Goal: Transaction & Acquisition: Purchase product/service

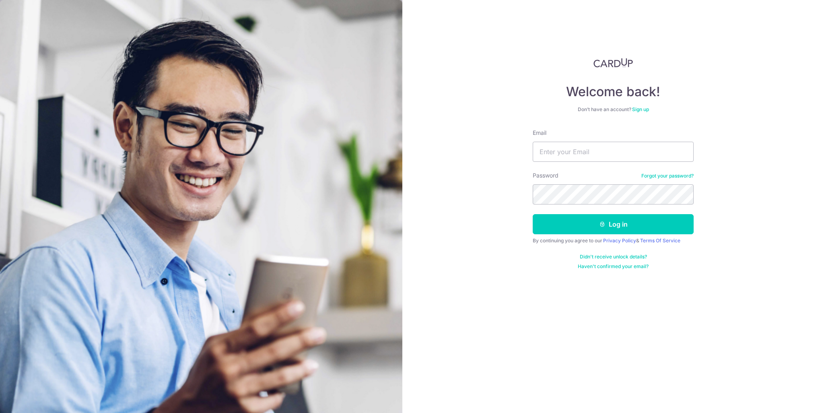
type input "yzh.brandon@gmail.com"
click at [512, 115] on div "Welcome back! Don’t have an account? Sign up Email yzh.brandon@gmail.com Passwo…" at bounding box center [614, 206] width 422 height 413
click at [601, 233] on button "Log in" at bounding box center [613, 224] width 161 height 20
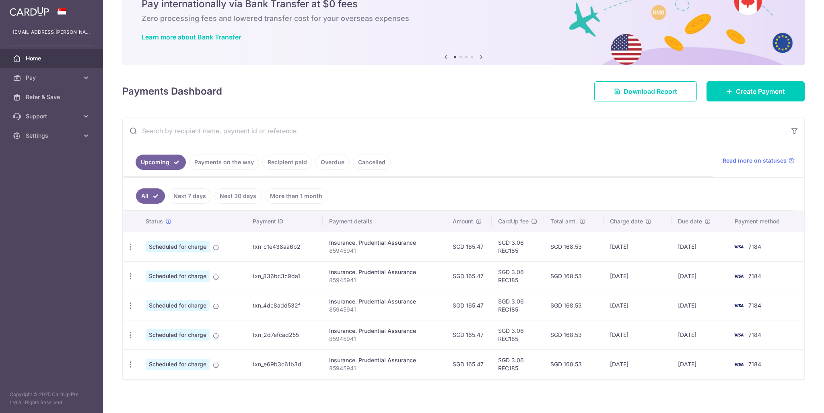
scroll to position [41, 0]
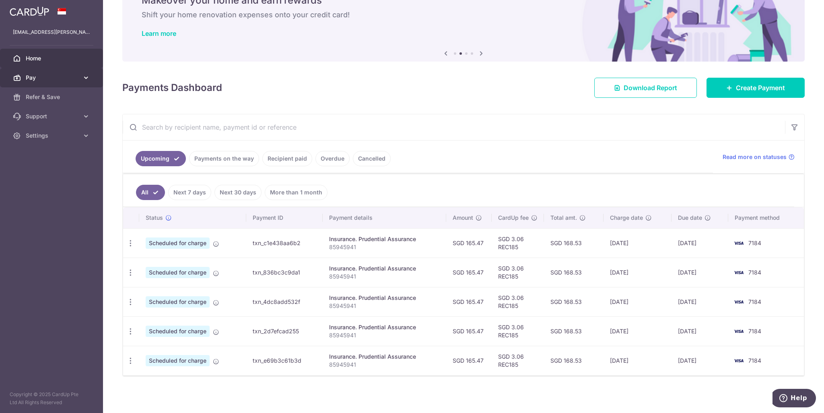
click at [58, 78] on span "Pay" at bounding box center [52, 78] width 53 height 8
click at [53, 99] on span "Payments" at bounding box center [52, 97] width 53 height 8
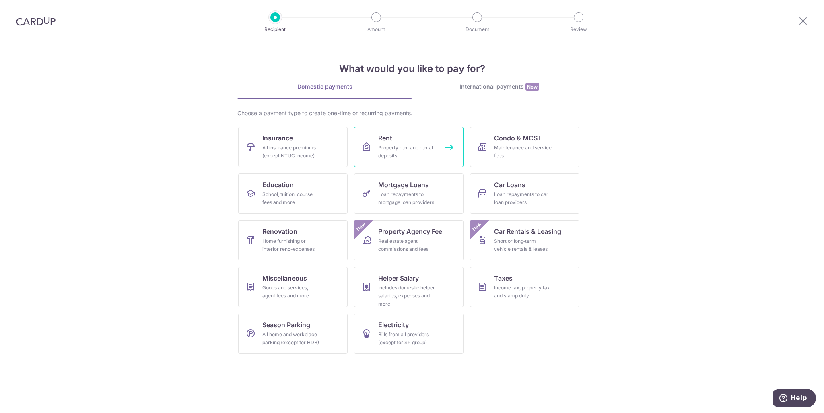
click at [403, 144] on div "Property rent and rental deposits" at bounding box center [407, 152] width 58 height 16
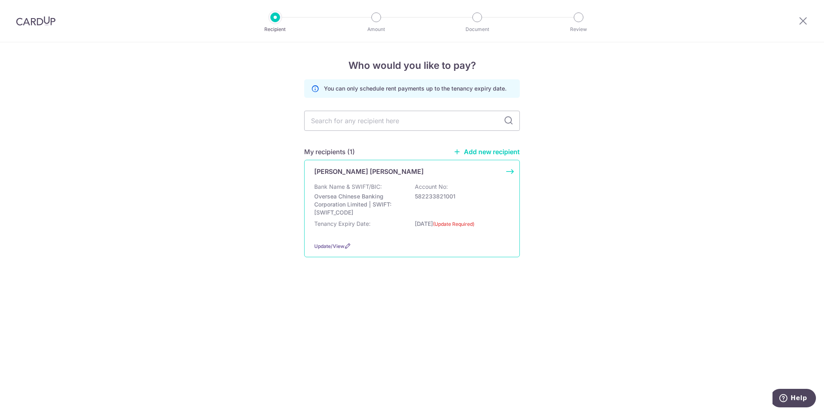
click at [502, 168] on div "[PERSON_NAME] [PERSON_NAME]" at bounding box center [412, 172] width 196 height 10
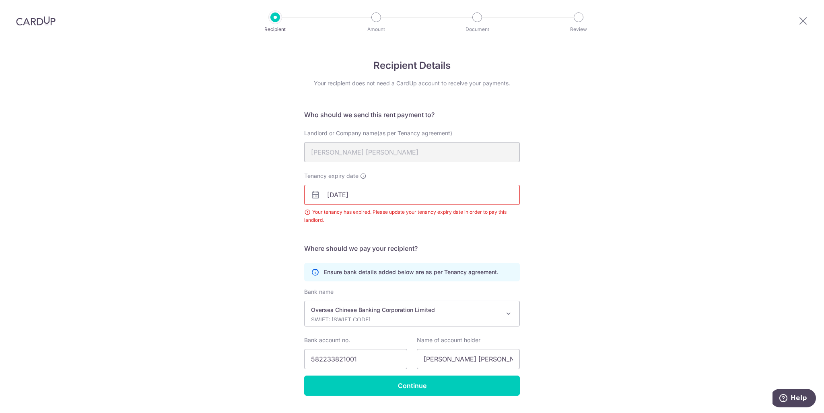
scroll to position [20, 0]
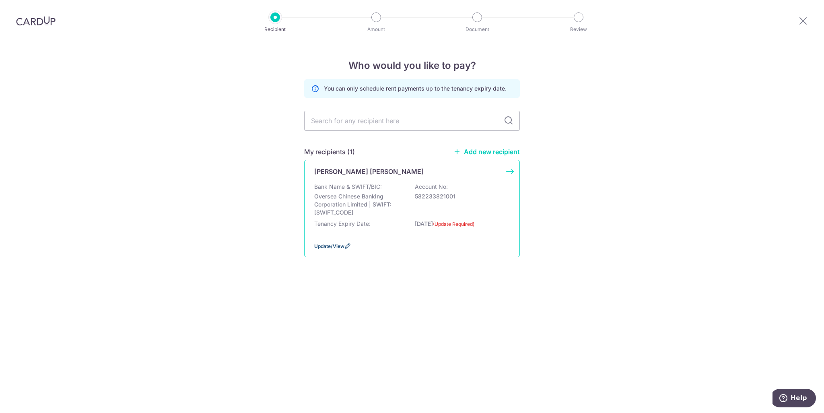
click at [333, 244] on span "Update/View" at bounding box center [329, 246] width 30 height 6
click at [498, 151] on link "Add new recipient" at bounding box center [487, 152] width 66 height 8
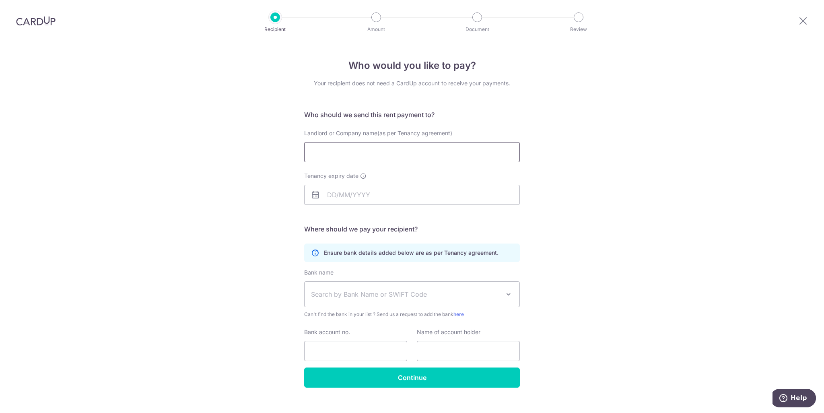
click at [357, 151] on input "Landlord or Company name(as per Tenancy agreement)" at bounding box center [412, 152] width 216 height 20
type input "Tan Pei Tian Esmond"
click at [330, 186] on input "Tenancy expiry date" at bounding box center [412, 195] width 216 height 20
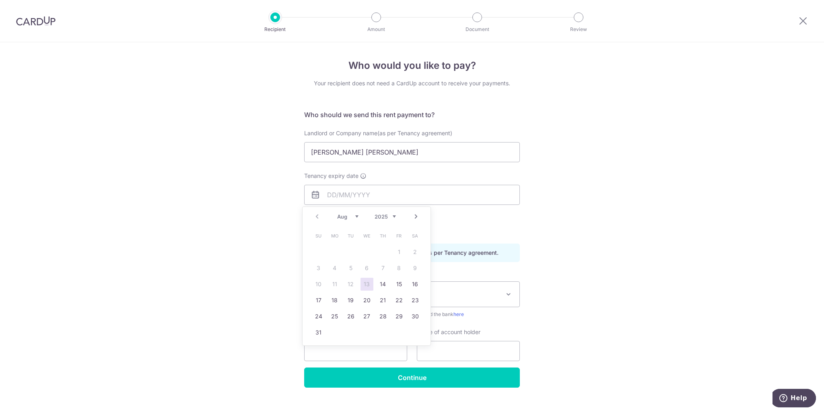
drag, startPoint x: 195, startPoint y: 9, endPoint x: 230, endPoint y: 14, distance: 35.9
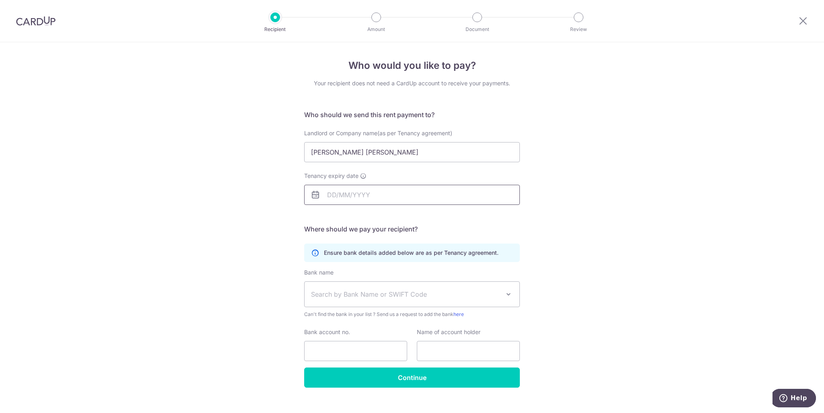
click at [322, 201] on input "Tenancy expiry date" at bounding box center [412, 195] width 216 height 20
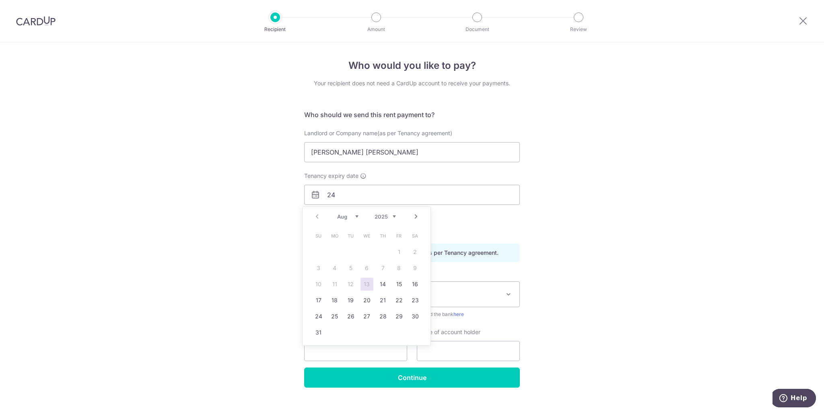
click at [347, 215] on select "Aug Sep Oct Nov Dec" at bounding box center [347, 216] width 21 height 6
click at [382, 216] on select "2025 2026 2027 2028 2029 2030 2031 2032 2033 2034 2035" at bounding box center [385, 216] width 21 height 6
click at [349, 216] on select "Jan Feb Mar Apr May Jun Jul Aug Sep Oct Nov Dec" at bounding box center [347, 216] width 21 height 6
click at [404, 300] on link "24" at bounding box center [399, 300] width 13 height 13
type input "24/07/2026"
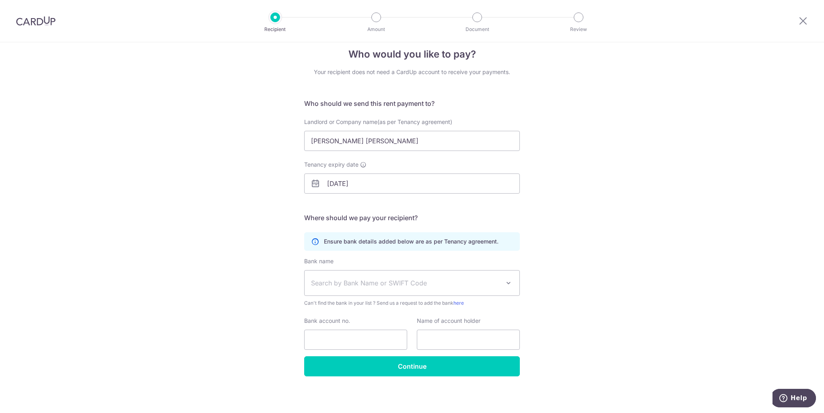
scroll to position [12, 0]
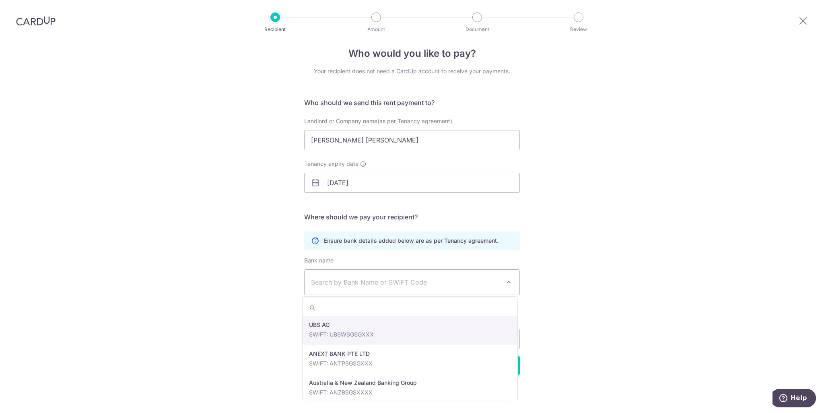
click at [373, 279] on span "Search by Bank Name or SWIFT Code" at bounding box center [405, 282] width 189 height 10
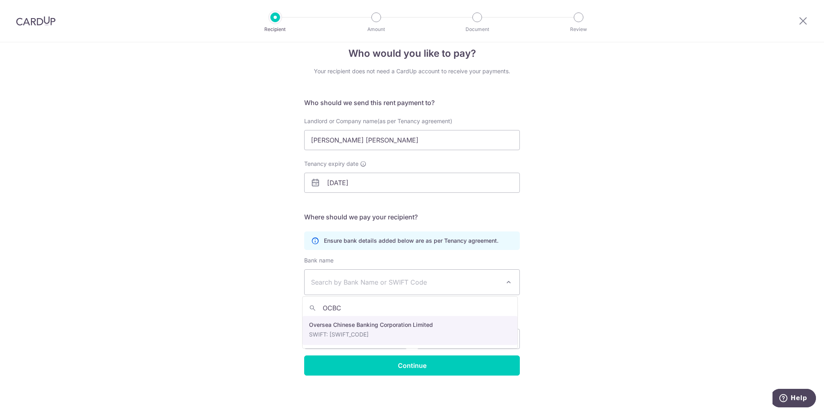
type input "OCBC"
select select "12"
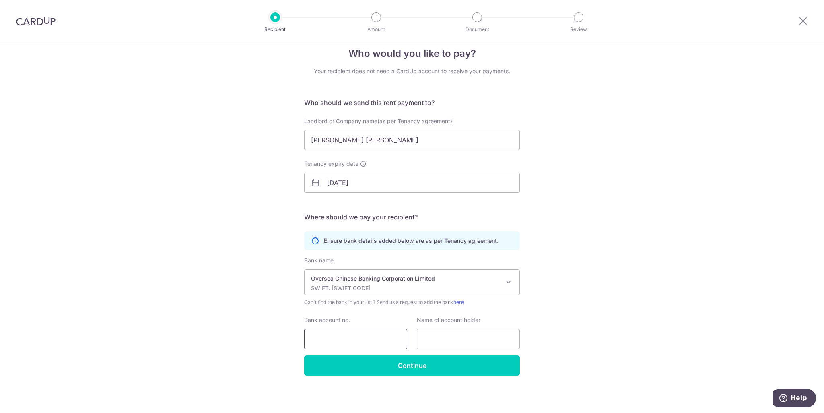
click at [338, 339] on input "Bank account no." at bounding box center [355, 339] width 103 height 20
paste input "597122605001"
click at [370, 339] on input "597122605001" at bounding box center [355, 339] width 103 height 20
type input "597122605001"
click at [447, 345] on input "text" at bounding box center [468, 339] width 103 height 20
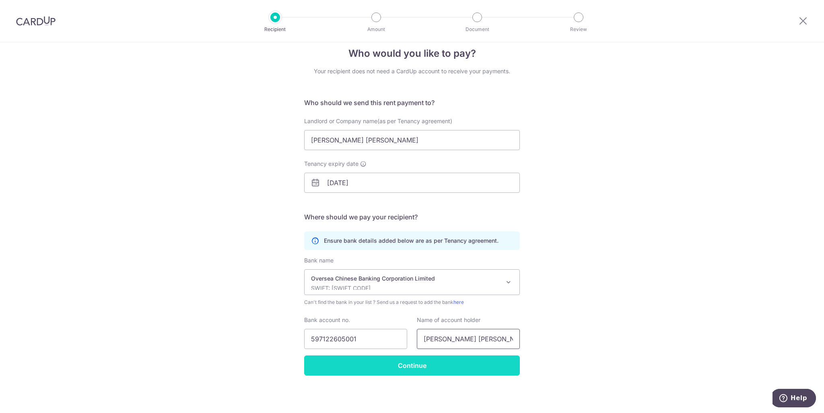
type input "Tan Pei Tian Esmond"
click at [415, 364] on input "Continue" at bounding box center [412, 365] width 216 height 20
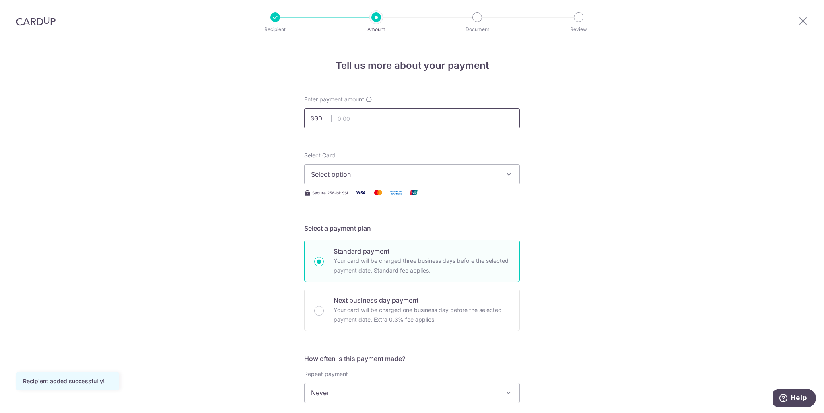
click at [354, 116] on input "text" at bounding box center [412, 118] width 216 height 20
type input "3,700.00"
click at [403, 177] on span "Select option" at bounding box center [405, 174] width 188 height 10
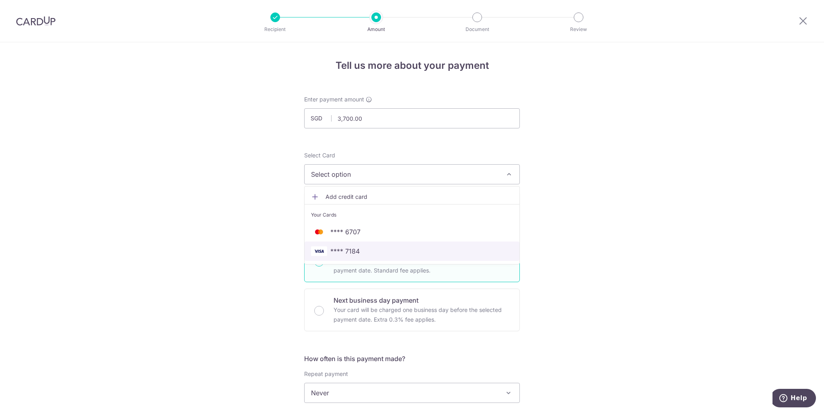
click at [373, 252] on span "**** 7184" at bounding box center [412, 251] width 202 height 10
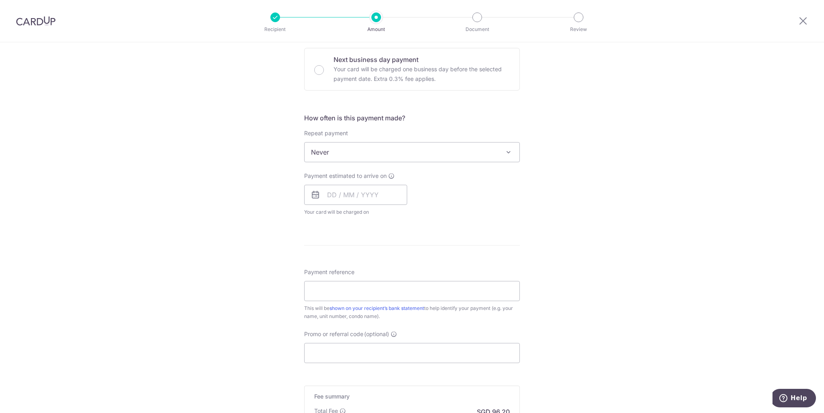
scroll to position [242, 0]
click at [352, 153] on span "Never" at bounding box center [412, 151] width 215 height 19
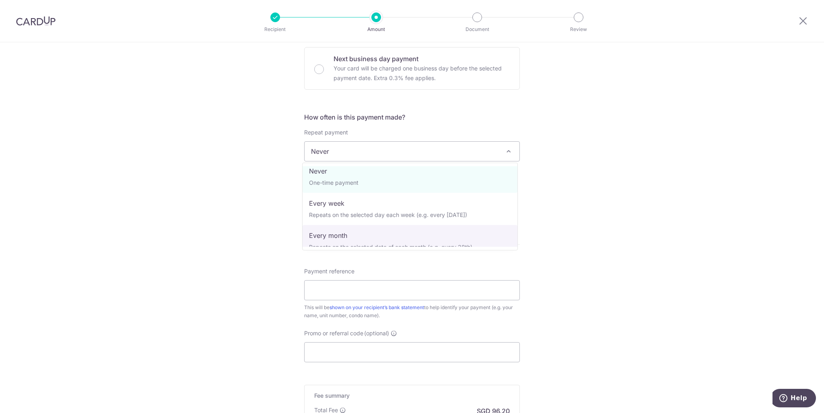
scroll to position [0, 0]
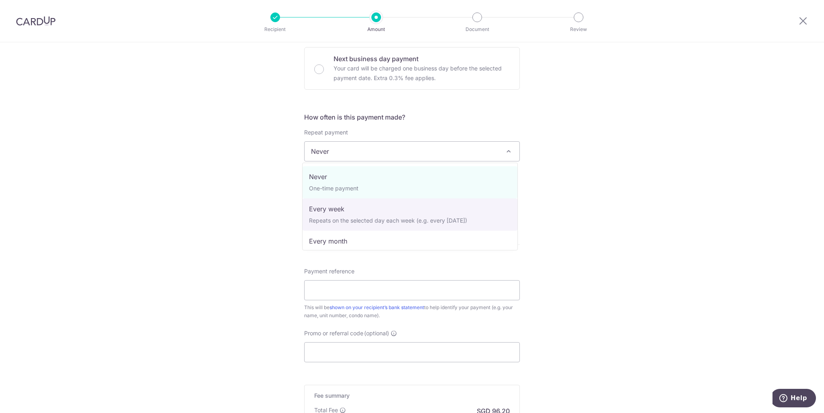
click at [588, 189] on div "Tell us more about your payment Enter payment amount SGD 3,700.00 3700.00 Recip…" at bounding box center [412, 165] width 824 height 728
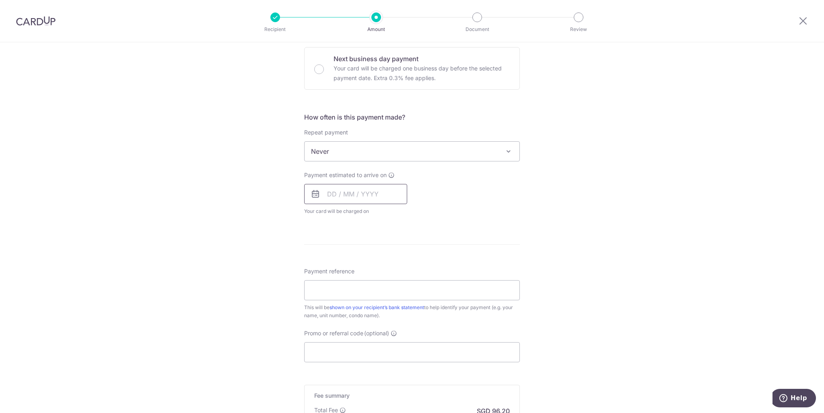
click at [326, 190] on input "text" at bounding box center [355, 194] width 103 height 20
click at [320, 330] on link "31" at bounding box center [320, 331] width 13 height 13
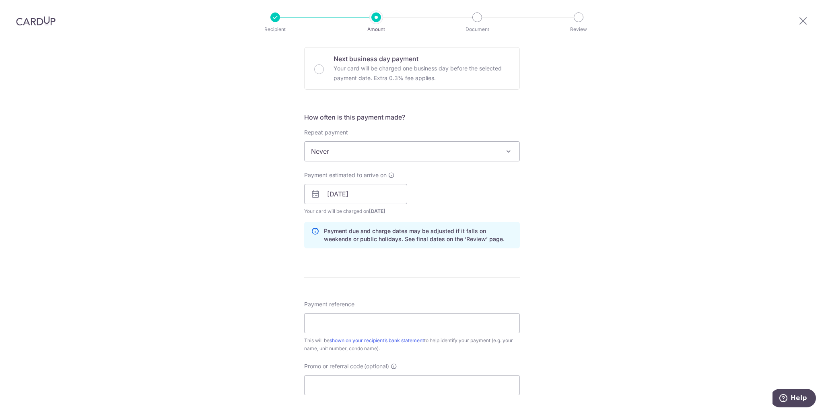
click at [480, 186] on div "Payment estimated to arrive on 31/08/2025 Prev Next Jan Feb Mar Apr May Jun Jul…" at bounding box center [412, 193] width 225 height 44
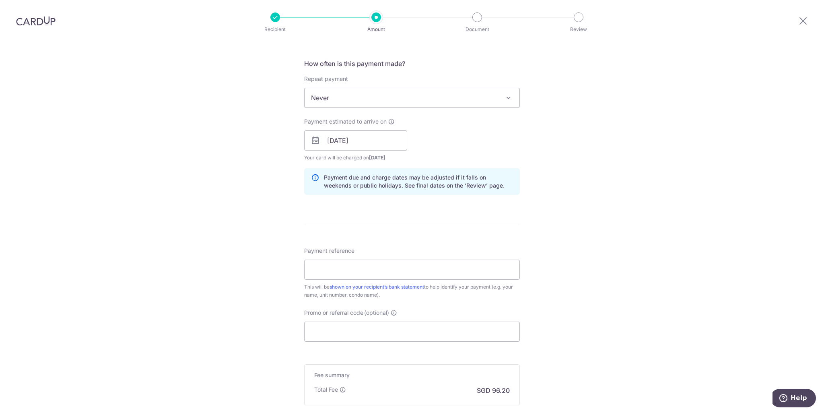
scroll to position [322, 0]
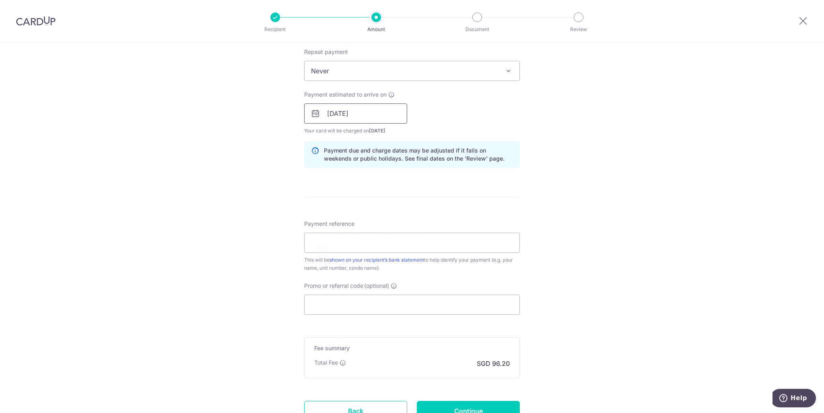
click at [369, 113] on input "31/08/2025" at bounding box center [355, 113] width 103 height 20
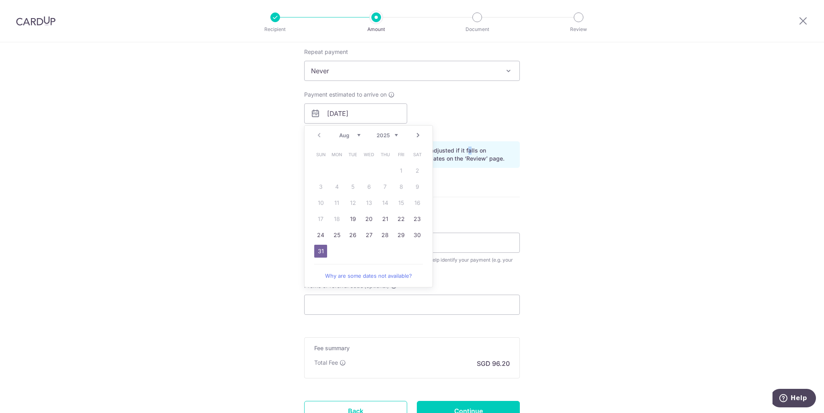
click at [466, 150] on p "Payment due and charge dates may be adjusted if it falls on weekends or public …" at bounding box center [418, 155] width 189 height 16
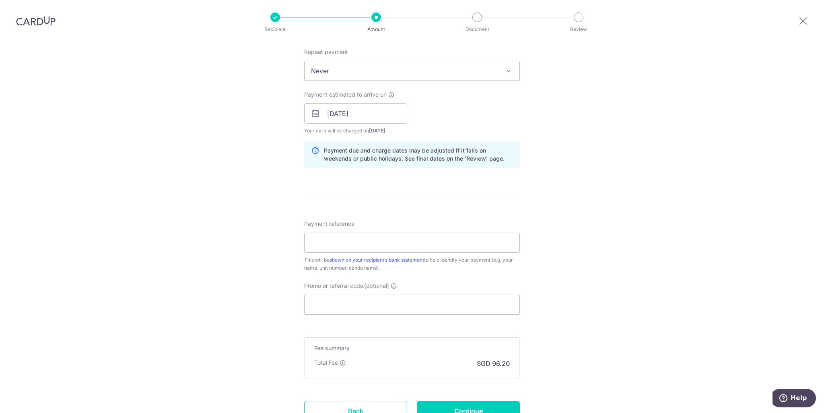
click at [436, 132] on div "Payment estimated to arrive on 31/08/2025 Prev Next Aug Sep Oct Nov Dec 2025 20…" at bounding box center [412, 113] width 225 height 44
click at [366, 110] on input "31/08/2025" at bounding box center [355, 113] width 103 height 20
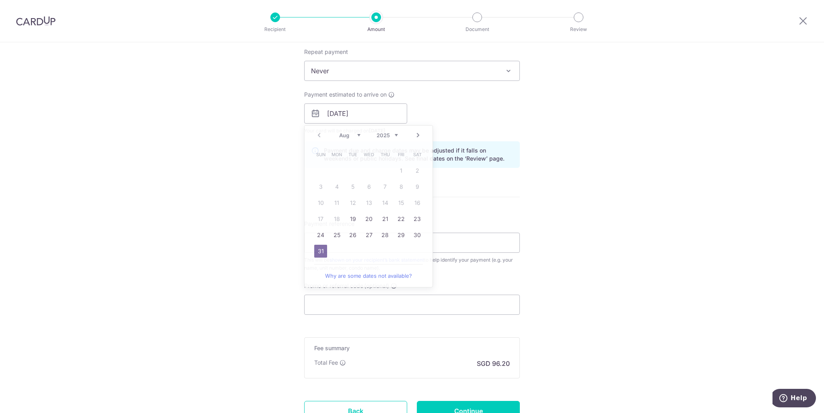
click at [454, 116] on div "Payment estimated to arrive on 31/08/2025 Prev Next Aug Sep Oct Nov Dec 2025 20…" at bounding box center [412, 113] width 225 height 44
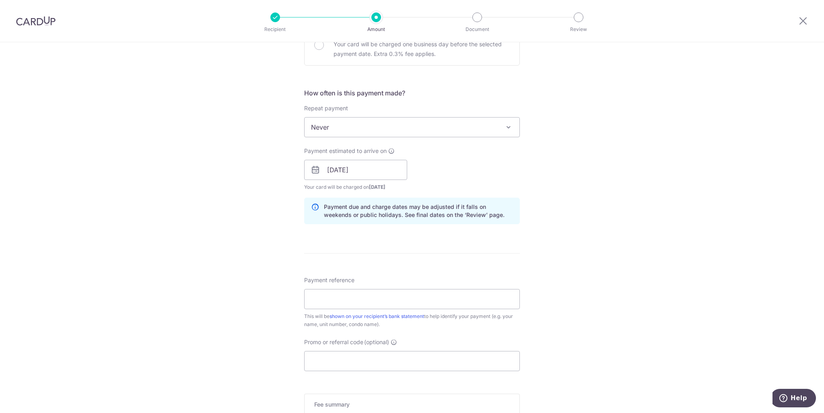
scroll to position [242, 0]
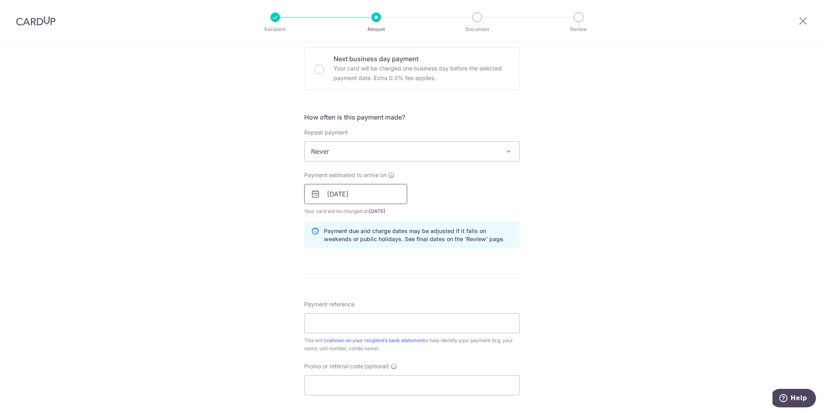
click at [358, 189] on input "31/08/2025" at bounding box center [355, 194] width 103 height 20
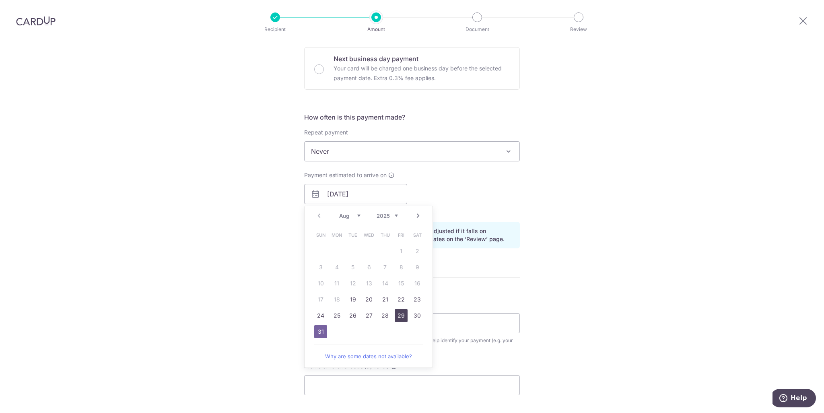
click at [397, 316] on link "29" at bounding box center [401, 315] width 13 height 13
type input "29/08/2025"
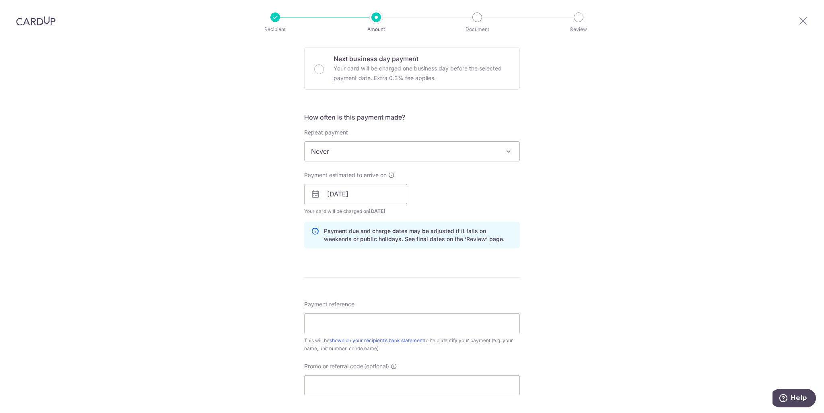
click at [481, 268] on form "Enter payment amount SGD 3,700.00 3700.00 Recipient added successfully! Select …" at bounding box center [412, 189] width 216 height 670
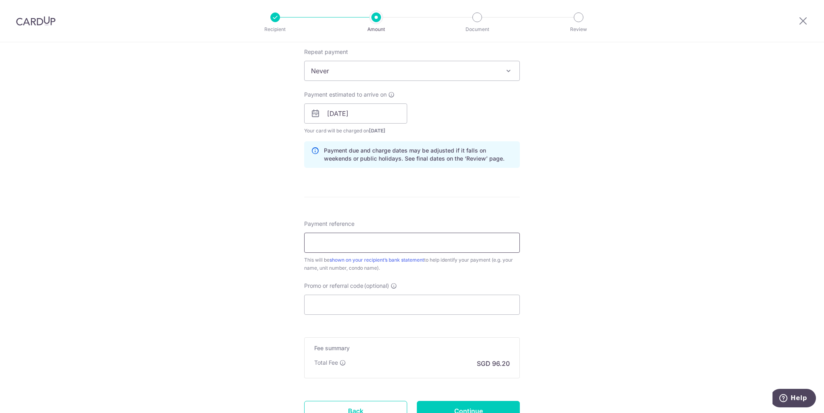
click at [341, 242] on input "Payment reference" at bounding box center [412, 243] width 216 height 20
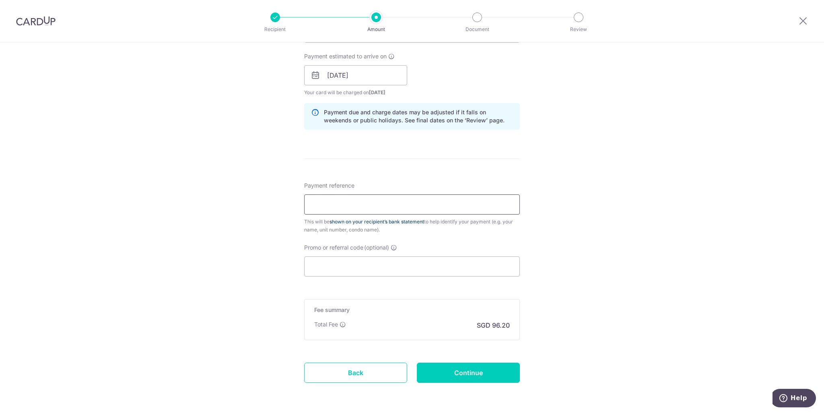
scroll to position [362, 0]
type input "Rent - Sept 2025"
click at [386, 260] on input "Promo or referral code (optional)" at bounding box center [412, 264] width 216 height 20
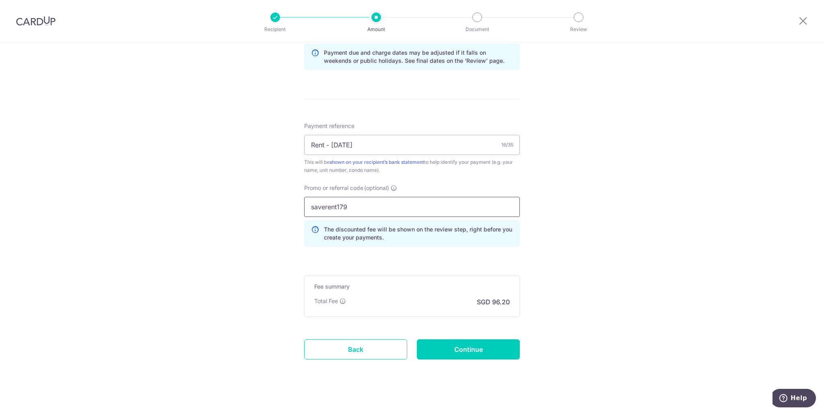
scroll to position [426, 0]
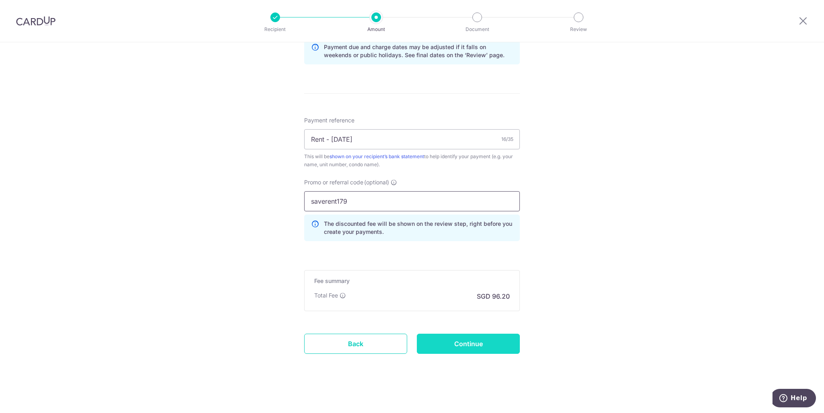
type input "saverent179"
click at [462, 343] on input "Continue" at bounding box center [468, 344] width 103 height 20
type input "Create Schedule"
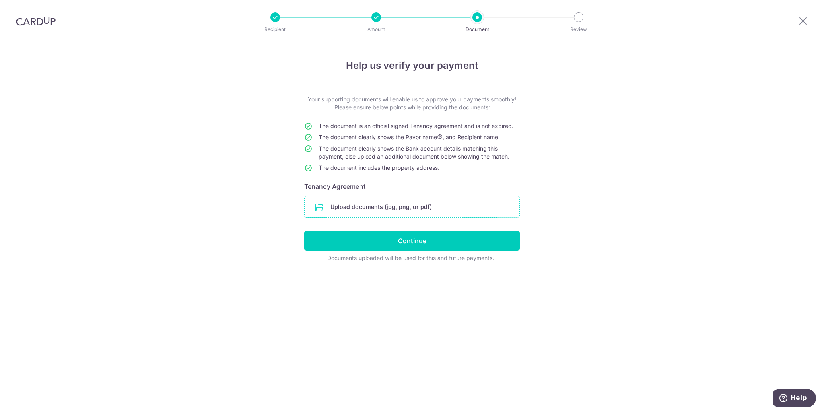
click at [391, 208] on input "file" at bounding box center [412, 206] width 215 height 21
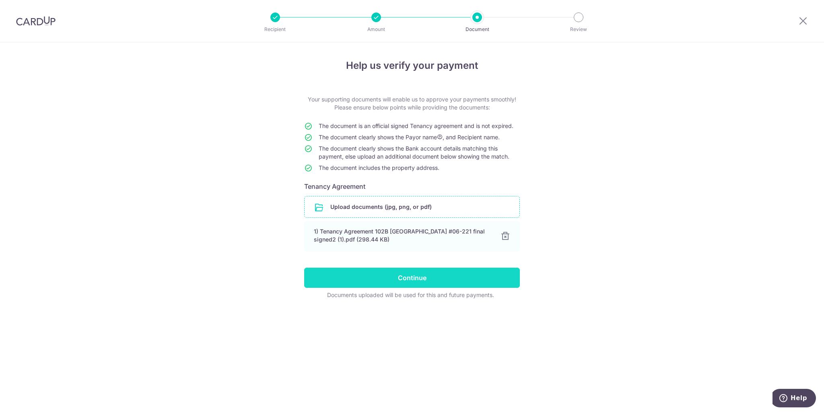
click at [423, 276] on input "Continue" at bounding box center [412, 278] width 216 height 20
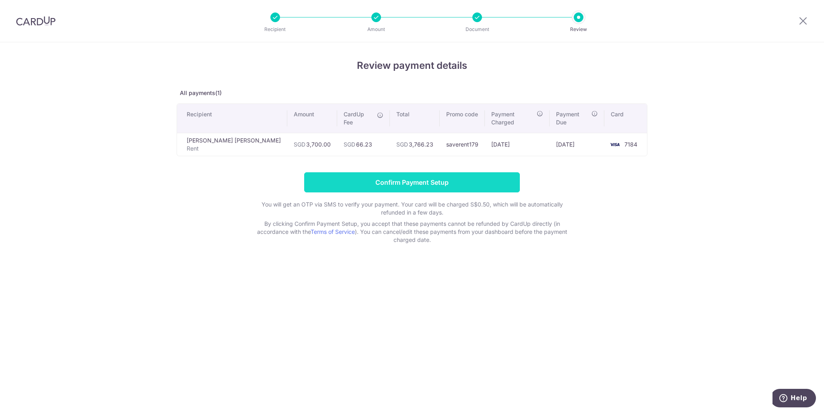
click at [437, 172] on input "Confirm Payment Setup" at bounding box center [412, 182] width 216 height 20
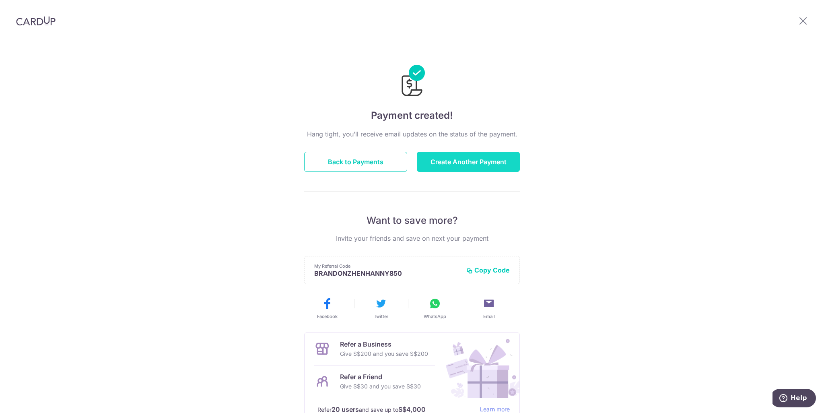
click at [446, 162] on button "Create Another Payment" at bounding box center [468, 162] width 103 height 20
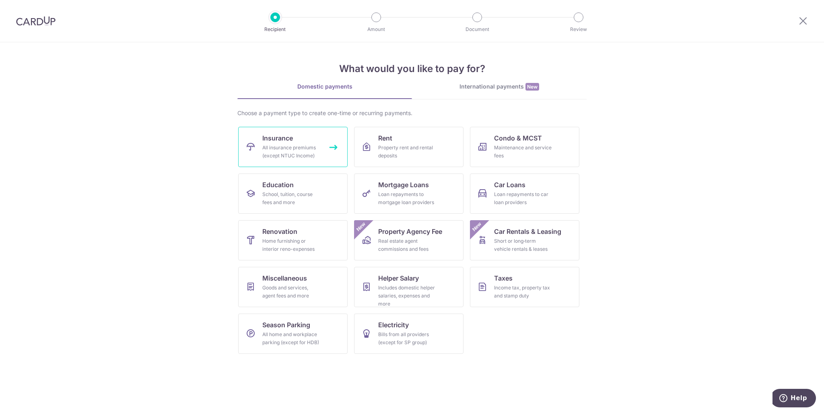
click at [267, 142] on span "Insurance" at bounding box center [277, 138] width 31 height 10
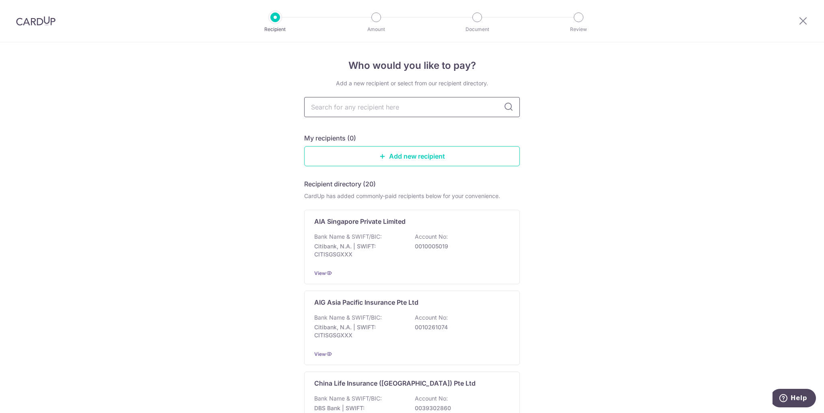
click at [370, 99] on input "text" at bounding box center [412, 107] width 216 height 20
type input "prude"
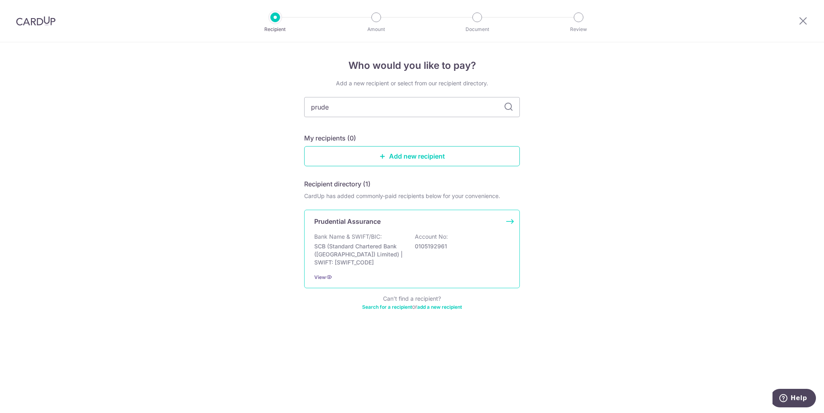
click at [393, 250] on p "SCB (Standard Chartered Bank (Singapore) Limited) | SWIFT: SCBLSG22XXX" at bounding box center [359, 254] width 90 height 24
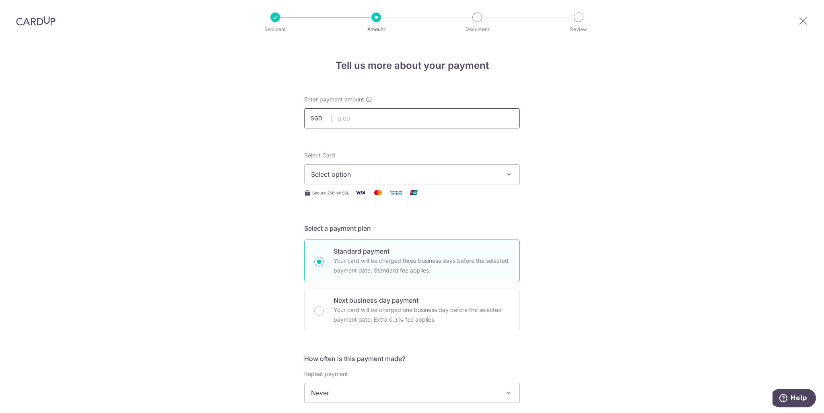
drag, startPoint x: 0, startPoint y: 0, endPoint x: 367, endPoint y: 123, distance: 387.1
click at [367, 123] on input "text" at bounding box center [412, 118] width 216 height 20
type input "339.80"
click at [368, 178] on button "Select option" at bounding box center [412, 174] width 216 height 20
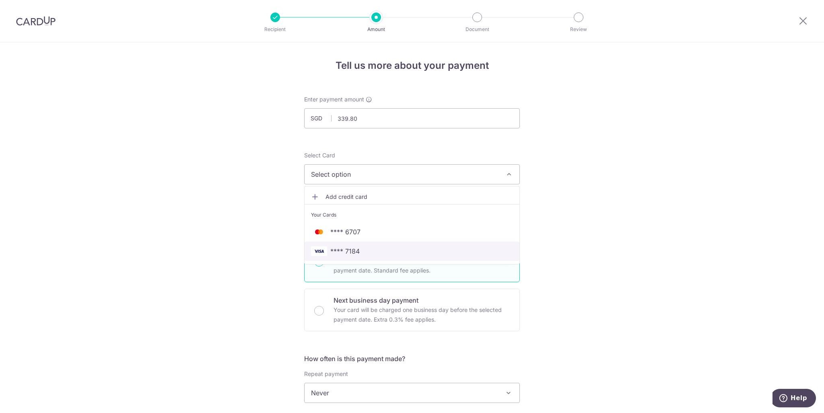
click at [360, 252] on span "**** 7184" at bounding box center [412, 251] width 202 height 10
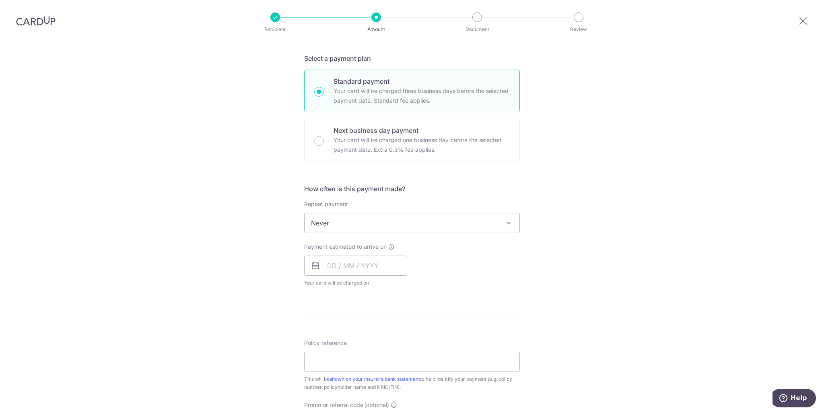
scroll to position [201, 0]
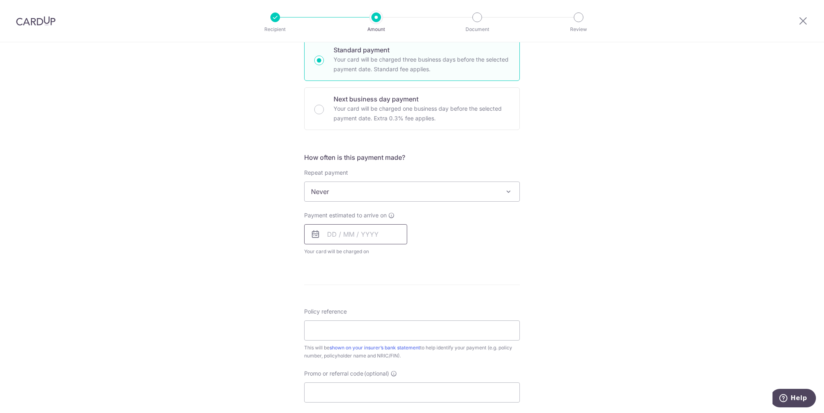
click at [327, 238] on input "text" at bounding box center [355, 234] width 103 height 20
click at [345, 338] on td "19" at bounding box center [353, 340] width 16 height 16
type input "[DATE]"
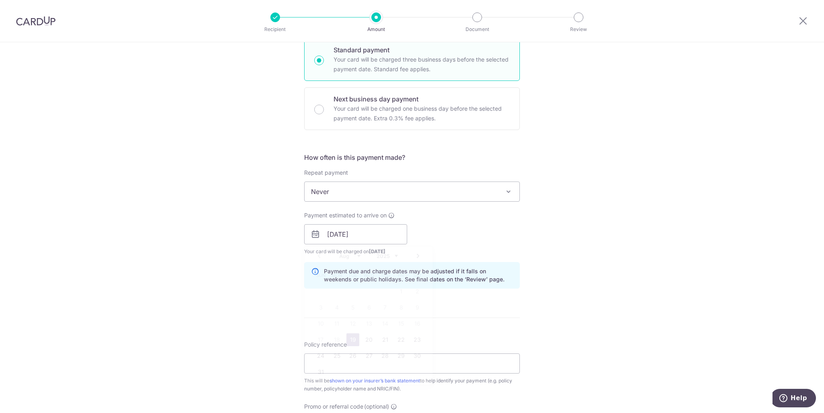
click at [347, 339] on link "19" at bounding box center [353, 339] width 13 height 13
click at [279, 266] on div "Tell us more about your payment Enter payment amount SGD 339.80 339.80 Select C…" at bounding box center [412, 221] width 824 height 761
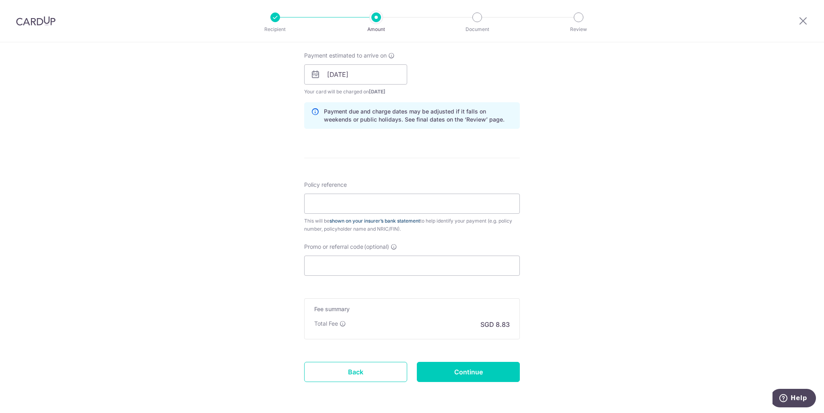
scroll to position [362, 0]
click at [360, 202] on input "Policy reference" at bounding box center [412, 202] width 216 height 20
click at [380, 208] on input "Policy reference" at bounding box center [412, 202] width 216 height 20
paste input "85730006"
type input "85730006"
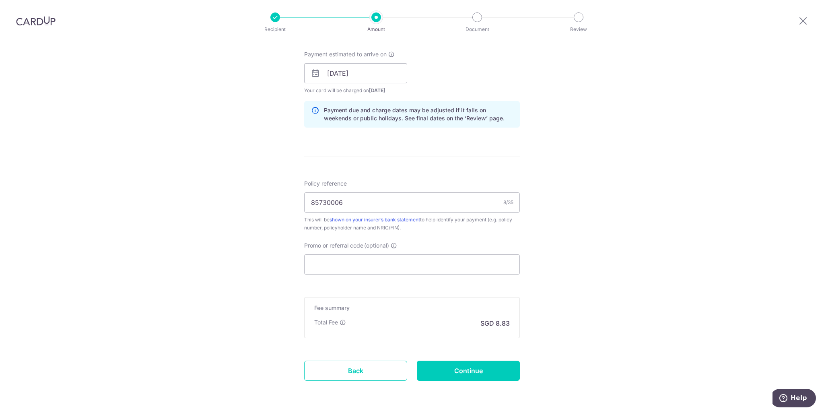
click at [208, 215] on div "Tell us more about your payment Enter payment amount SGD 339.80 339.80 Select C…" at bounding box center [412, 60] width 824 height 761
click at [364, 262] on input "Promo or referral code (optional)" at bounding box center [412, 264] width 216 height 20
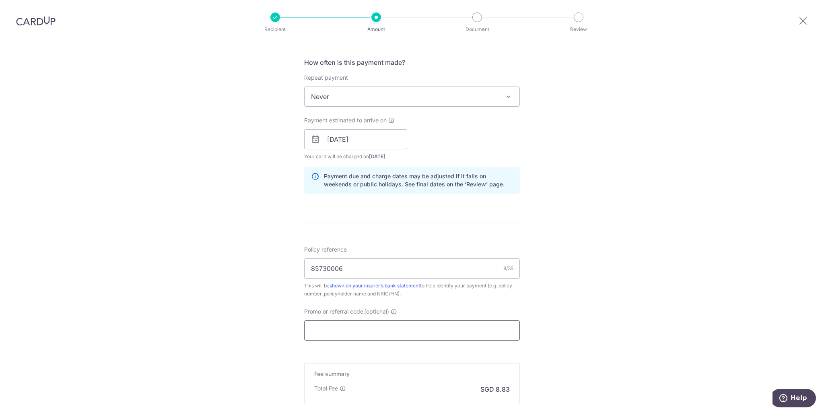
scroll to position [390, 0]
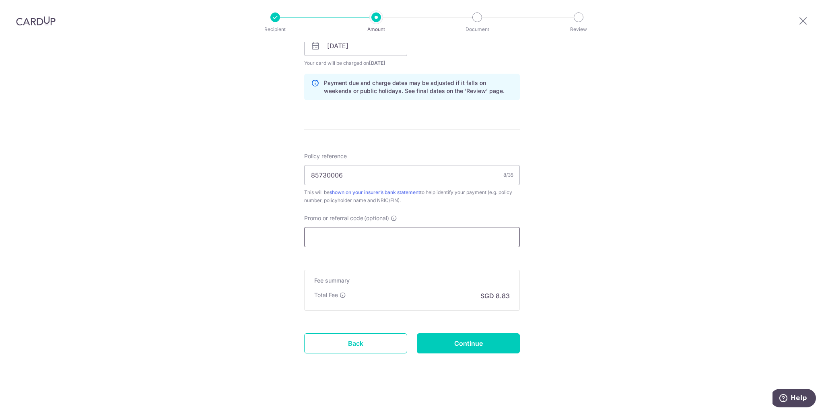
click at [373, 233] on input "Promo or referral code (optional)" at bounding box center [412, 237] width 216 height 20
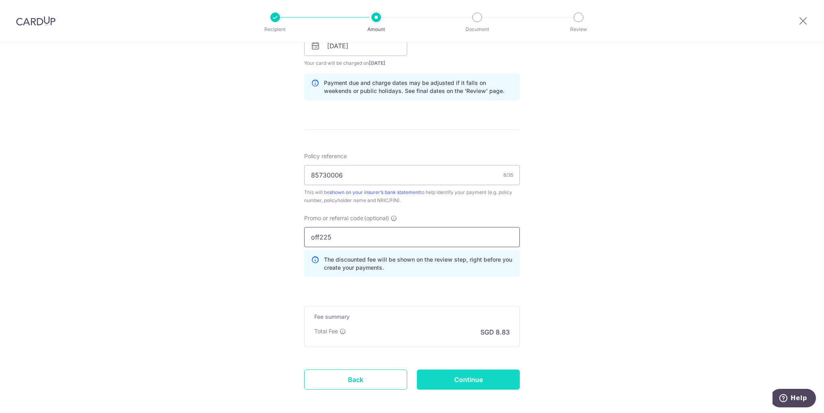
type input "off225"
click at [469, 384] on input "Continue" at bounding box center [468, 380] width 103 height 20
type input "Create Schedule"
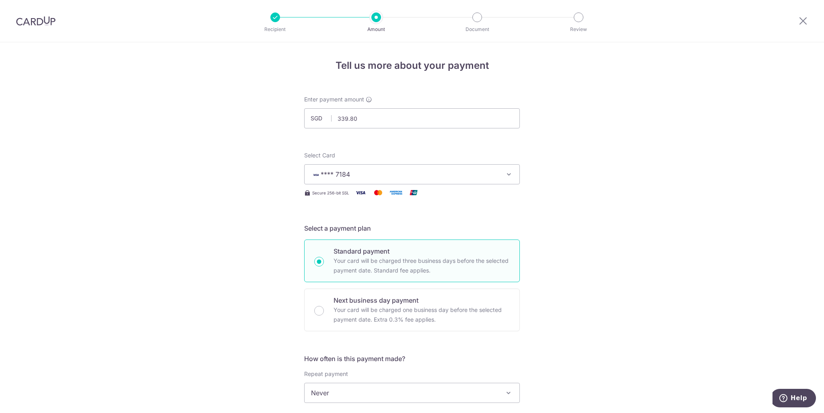
scroll to position [161, 0]
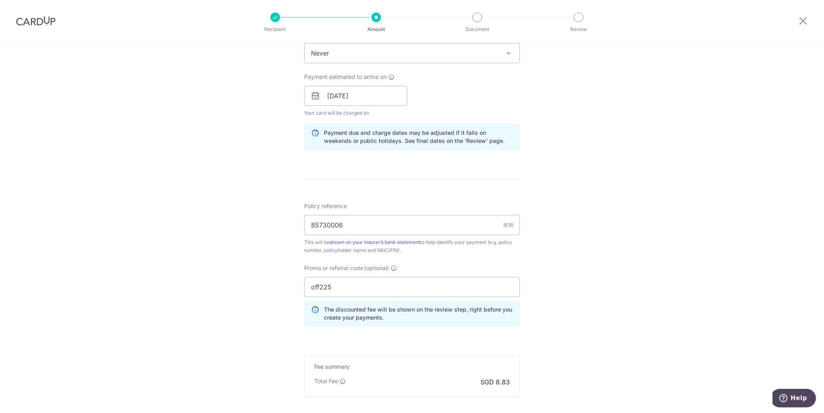
scroll to position [426, 0]
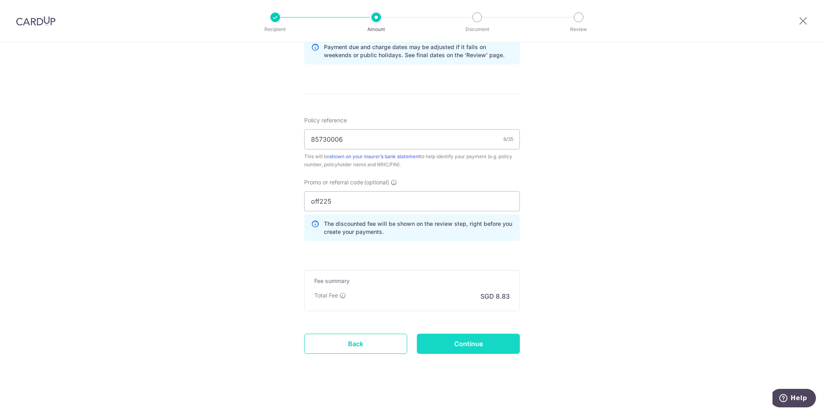
click at [486, 346] on input "Continue" at bounding box center [468, 344] width 103 height 20
type input "Update Schedule"
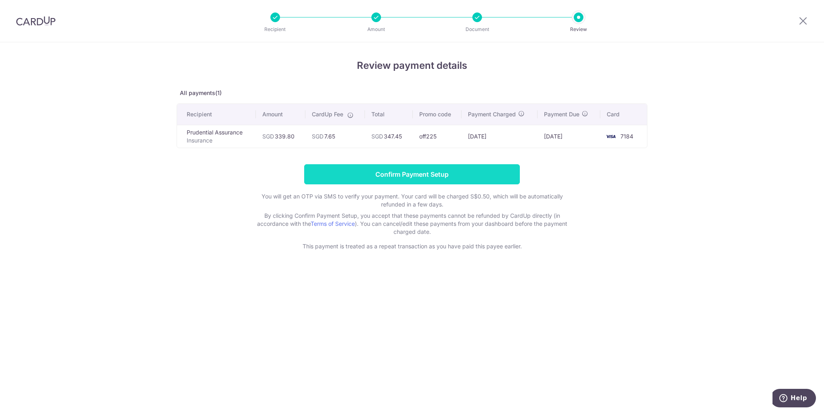
click at [349, 170] on input "Confirm Payment Setup" at bounding box center [412, 174] width 216 height 20
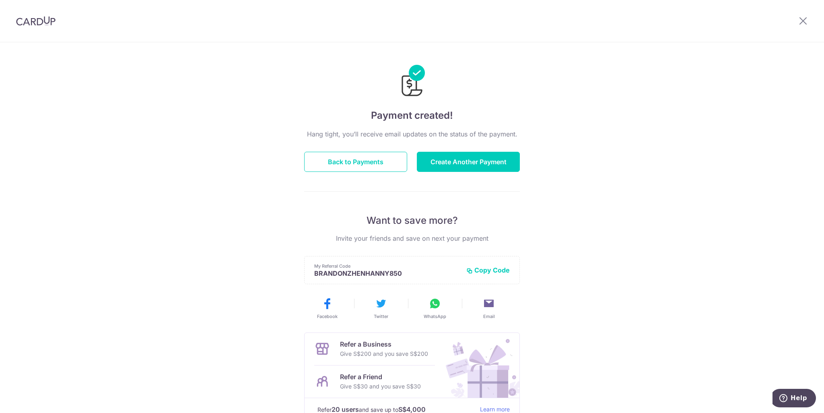
click at [38, 23] on img at bounding box center [35, 21] width 39 height 10
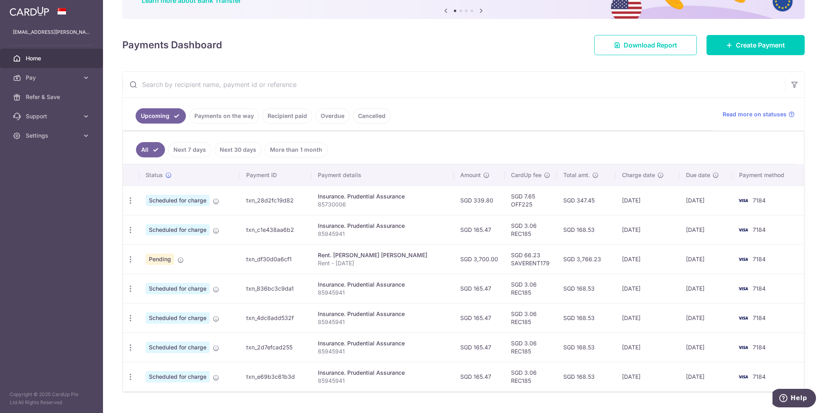
scroll to position [90, 0]
